Goal: Find specific page/section: Find specific page/section

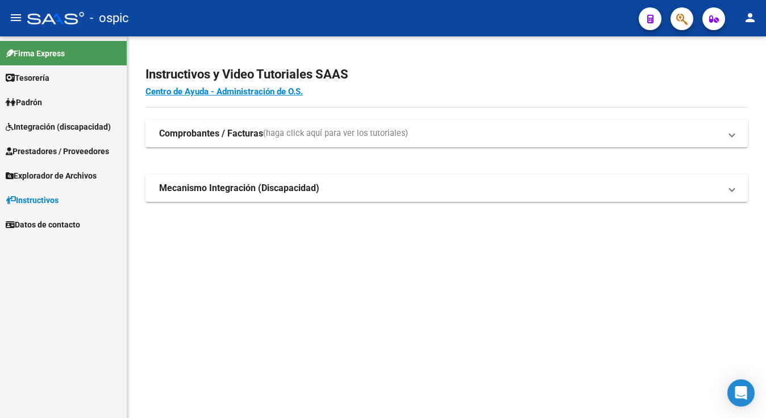
click at [89, 154] on span "Prestadores / Proveedores" at bounding box center [57, 151] width 103 height 13
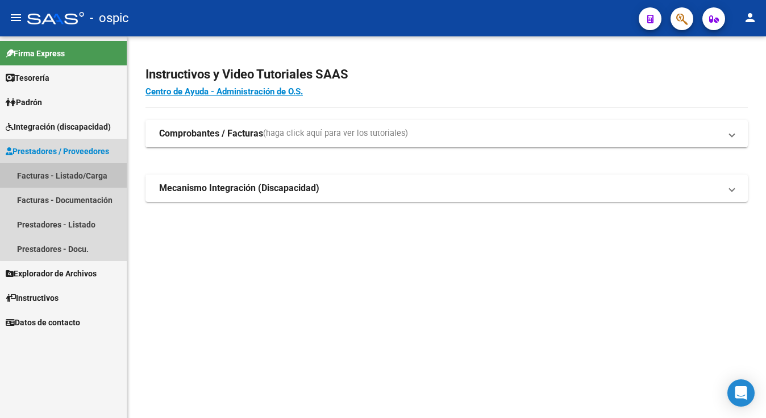
click at [83, 180] on link "Facturas - Listado/Carga" at bounding box center [63, 175] width 127 height 24
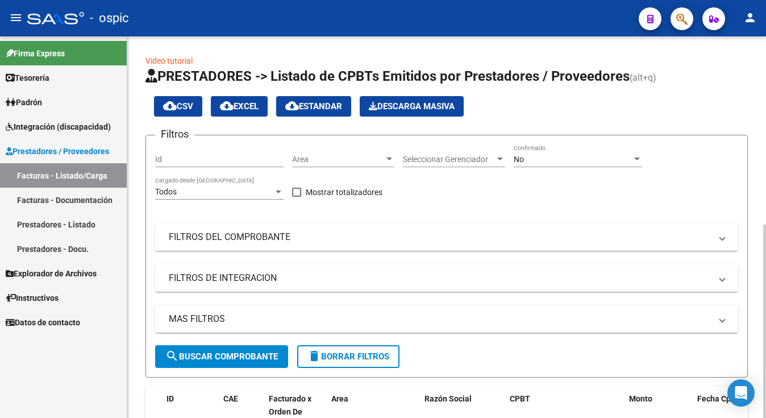
click at [537, 161] on div "No" at bounding box center [573, 160] width 118 height 10
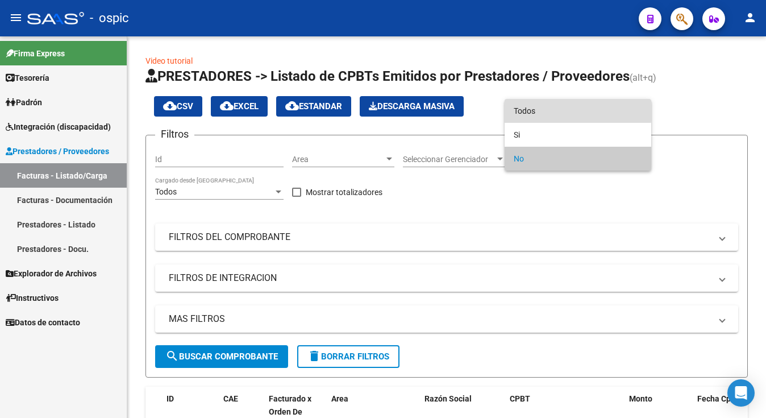
click at [556, 107] on span "Todos" at bounding box center [578, 111] width 128 height 24
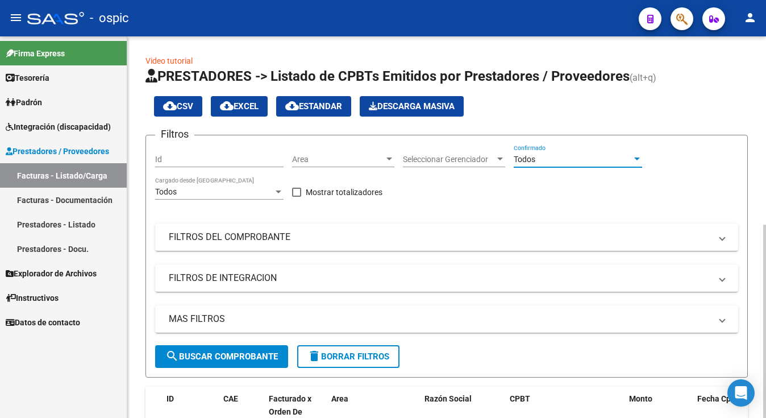
click at [200, 359] on span "search Buscar Comprobante" at bounding box center [221, 356] width 113 height 10
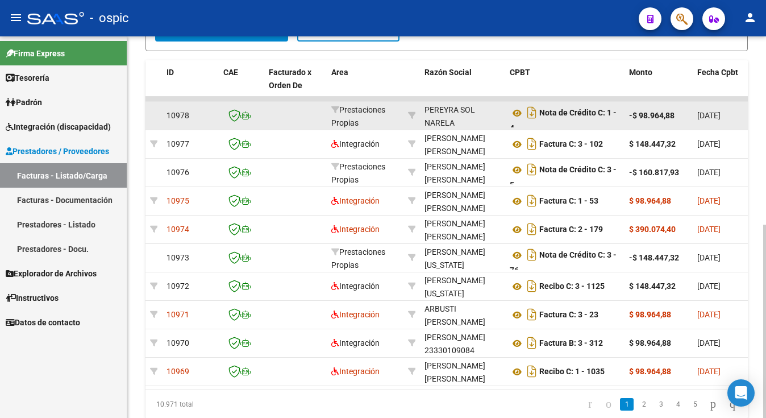
scroll to position [349, 0]
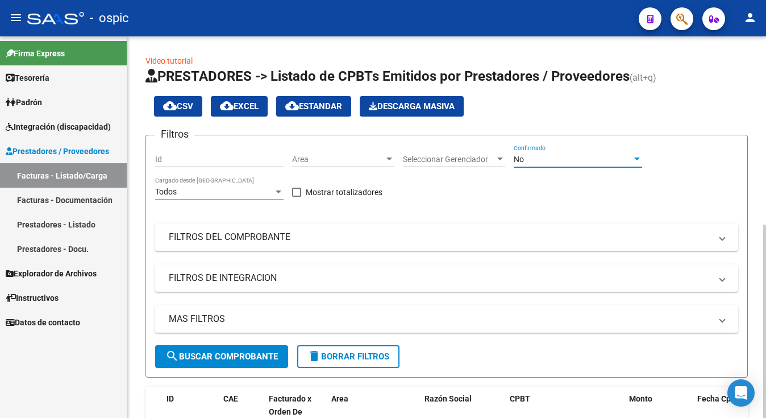
click at [544, 157] on div "No" at bounding box center [573, 160] width 118 height 10
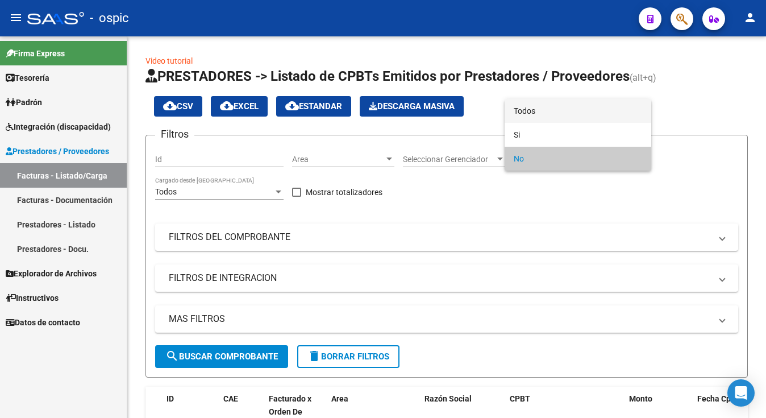
click at [539, 115] on span "Todos" at bounding box center [578, 111] width 128 height 24
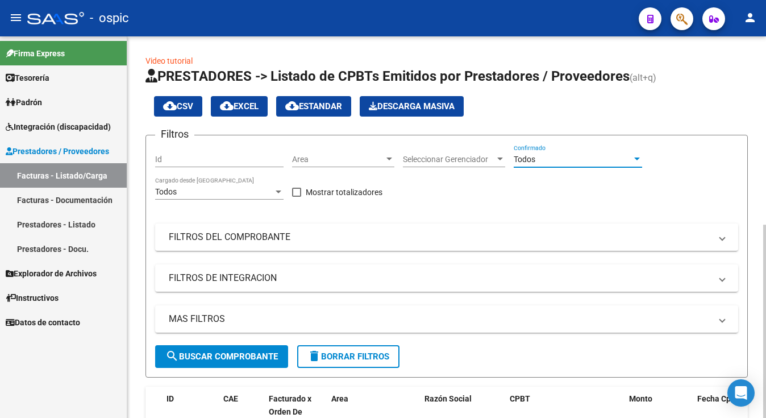
click at [230, 353] on span "search Buscar Comprobante" at bounding box center [221, 356] width 113 height 10
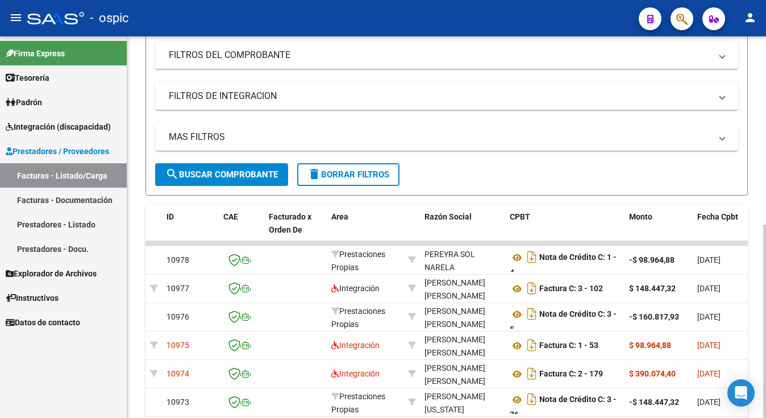
scroll to position [205, 0]
